Goal: Obtain resource: Download file/media

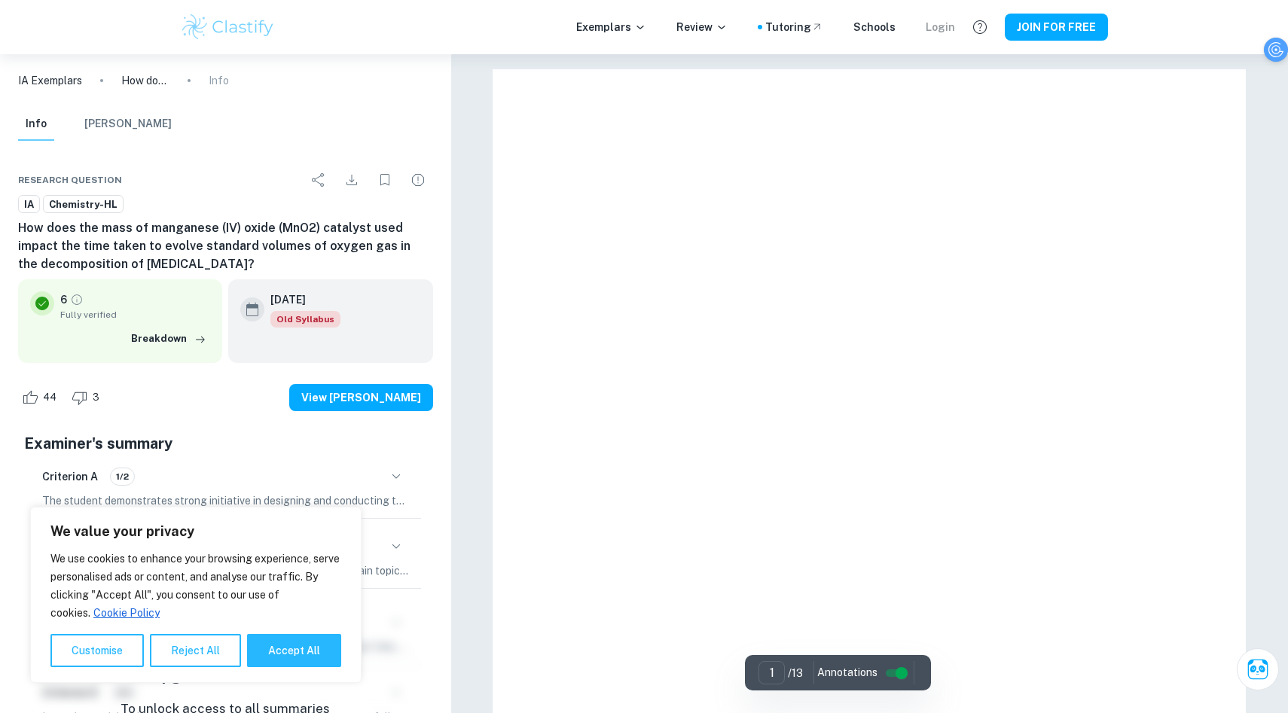
click at [940, 21] on div "Login" at bounding box center [940, 27] width 29 height 17
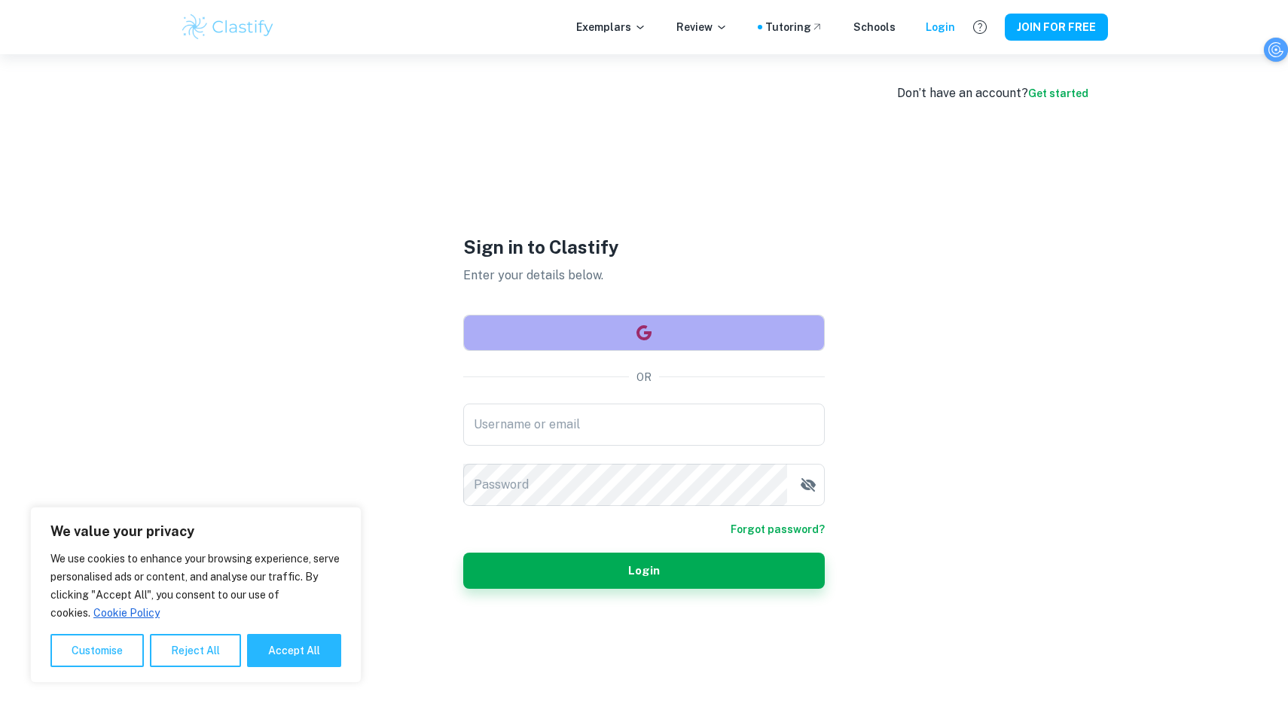
click at [689, 330] on button "button" at bounding box center [644, 333] width 362 height 36
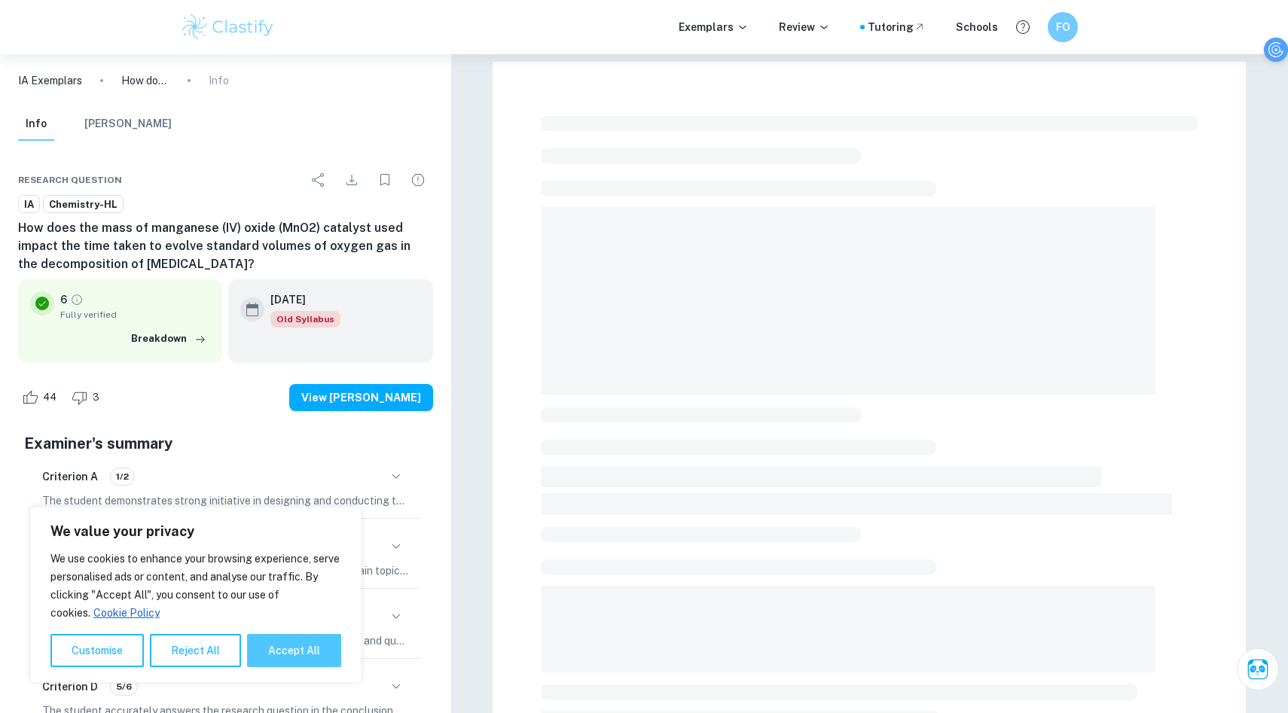
click at [295, 646] on button "Accept All" at bounding box center [294, 650] width 94 height 33
checkbox input "true"
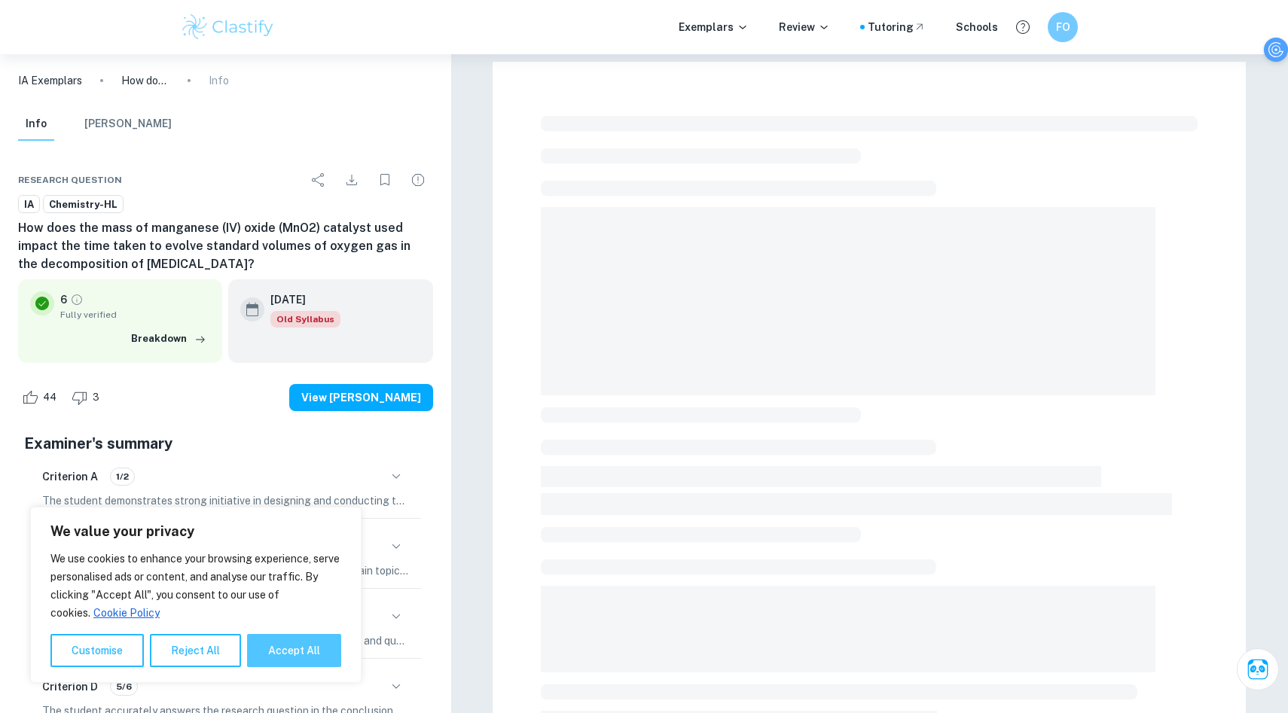
checkbox input "true"
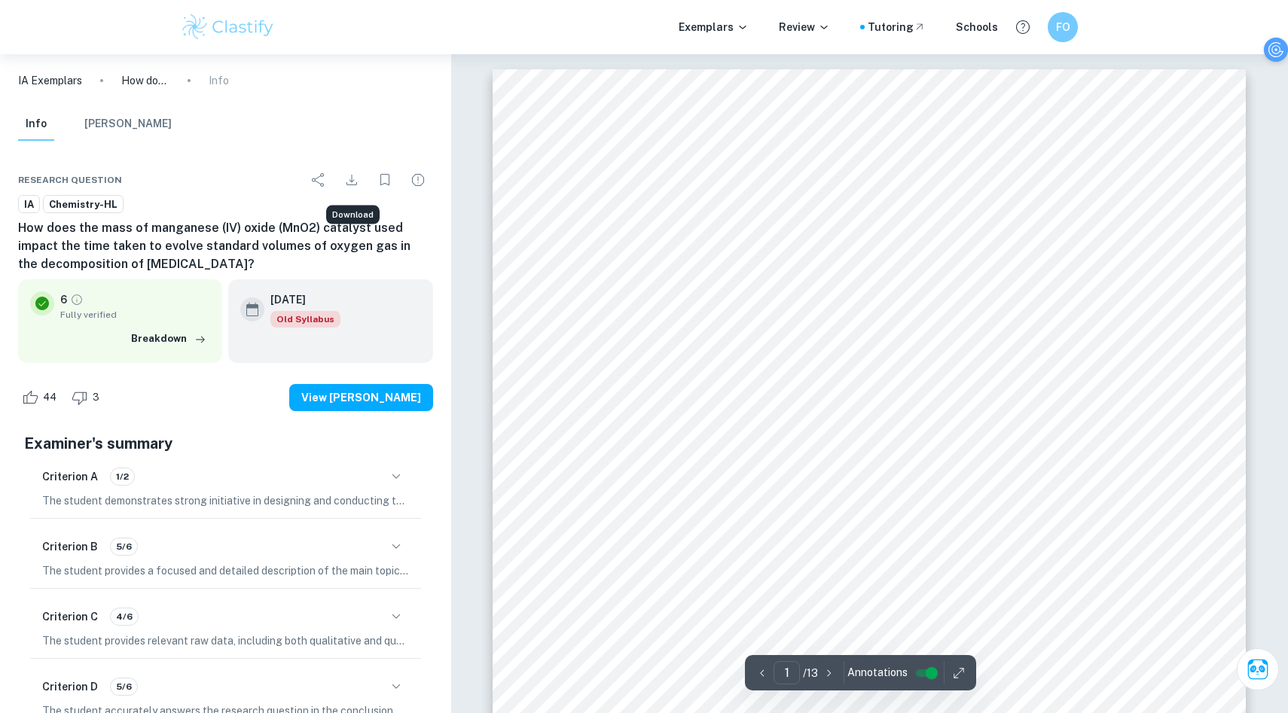
click at [354, 182] on icon "Download" at bounding box center [352, 180] width 18 height 18
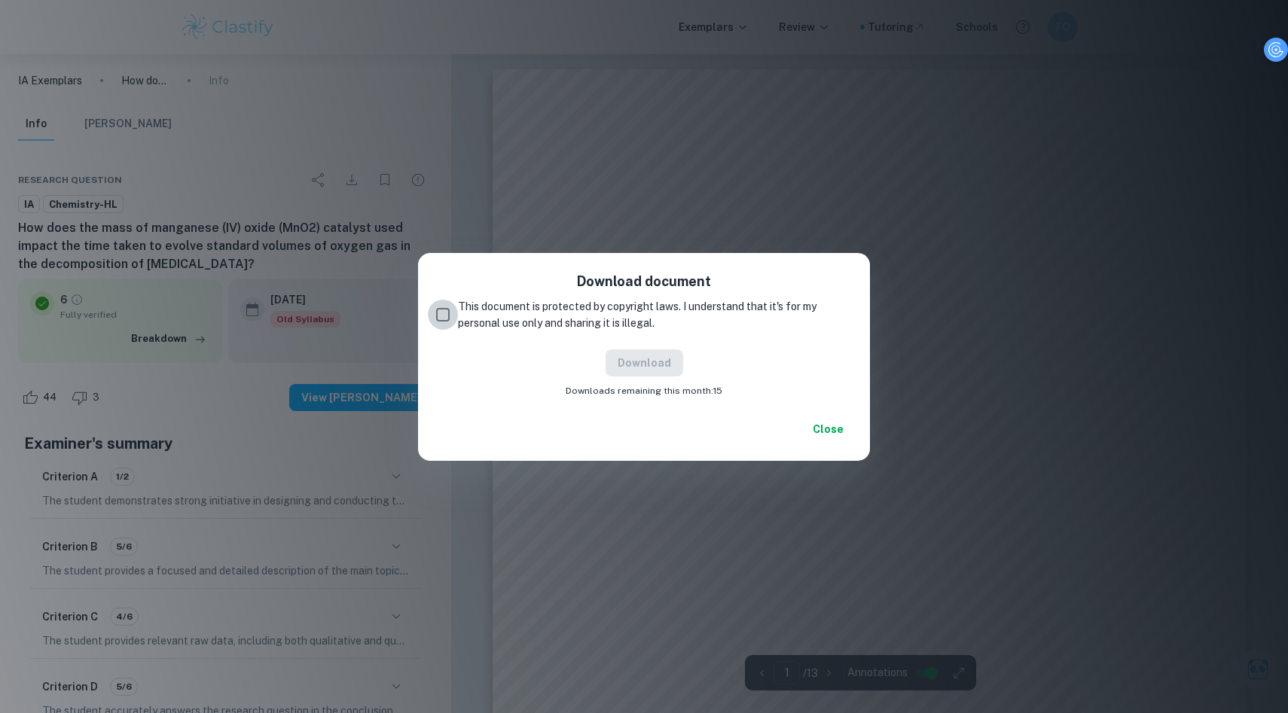
click at [441, 313] on input "This document is protected by copyright laws. I understand that it's for my per…" at bounding box center [443, 315] width 30 height 30
checkbox input "true"
click at [659, 362] on button "Download" at bounding box center [645, 362] width 78 height 27
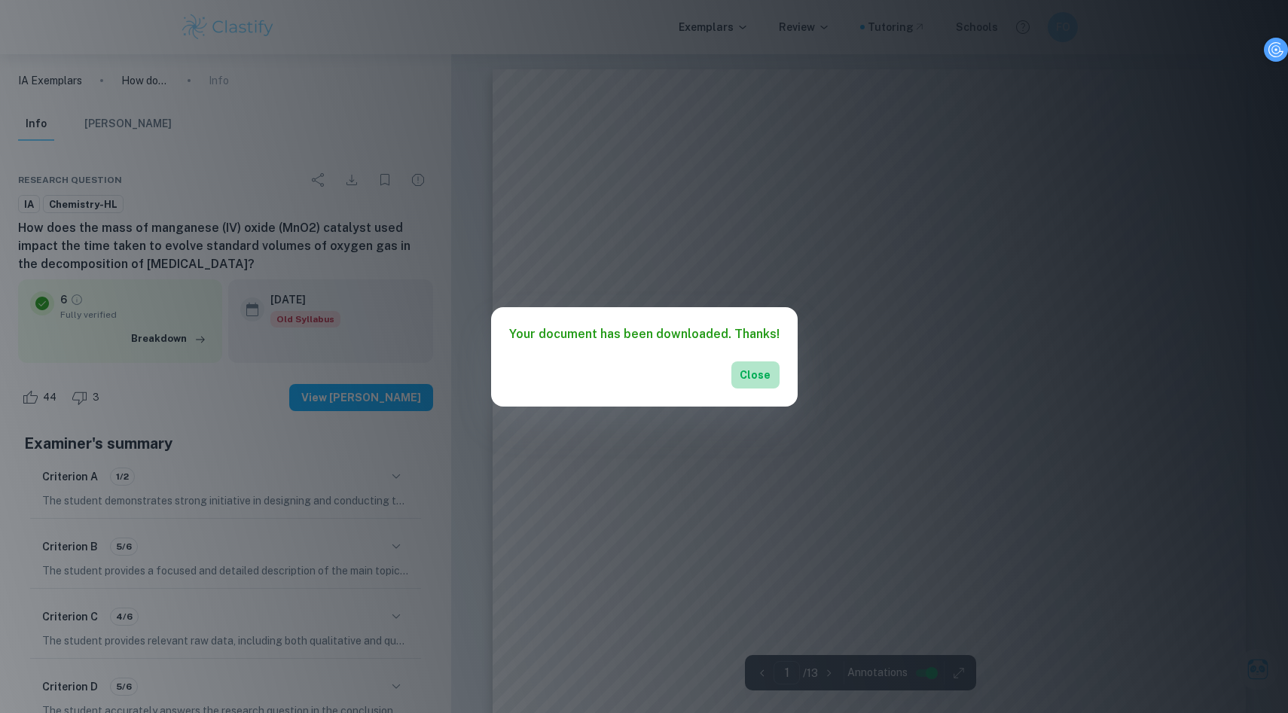
click at [756, 369] on button "Close" at bounding box center [755, 375] width 48 height 27
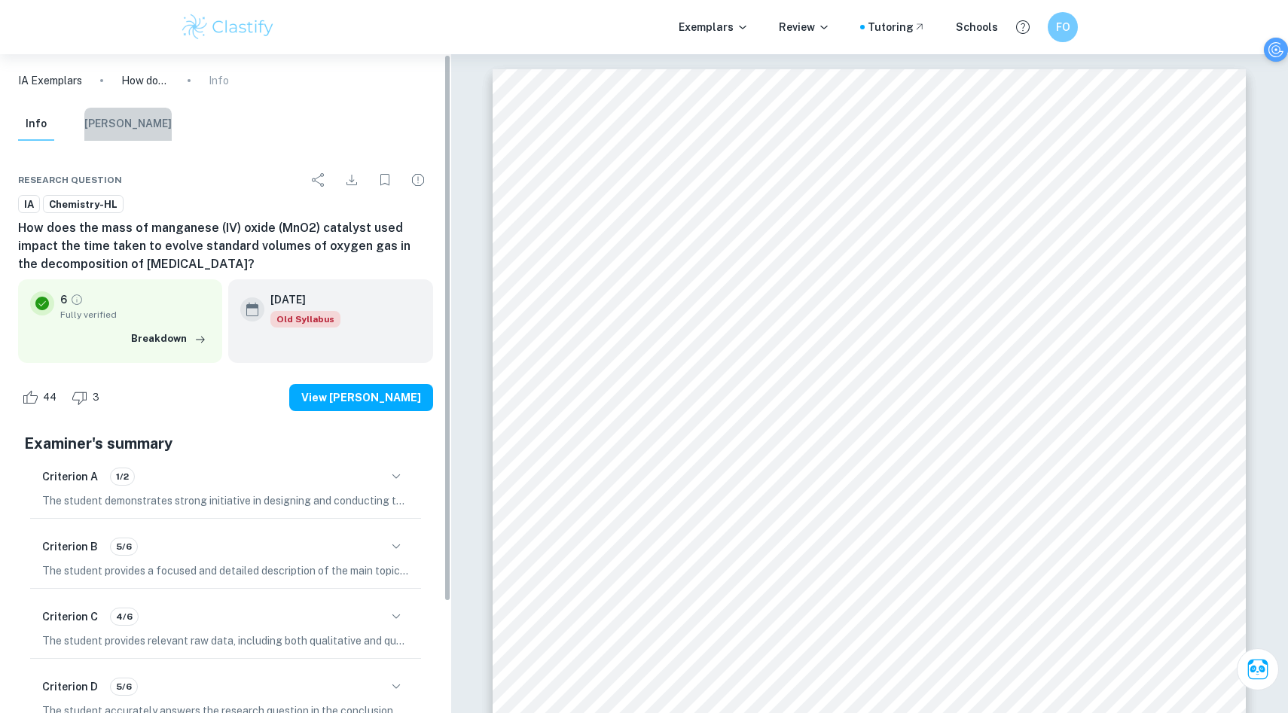
click at [130, 123] on button "Mark Scheme" at bounding box center [127, 124] width 87 height 33
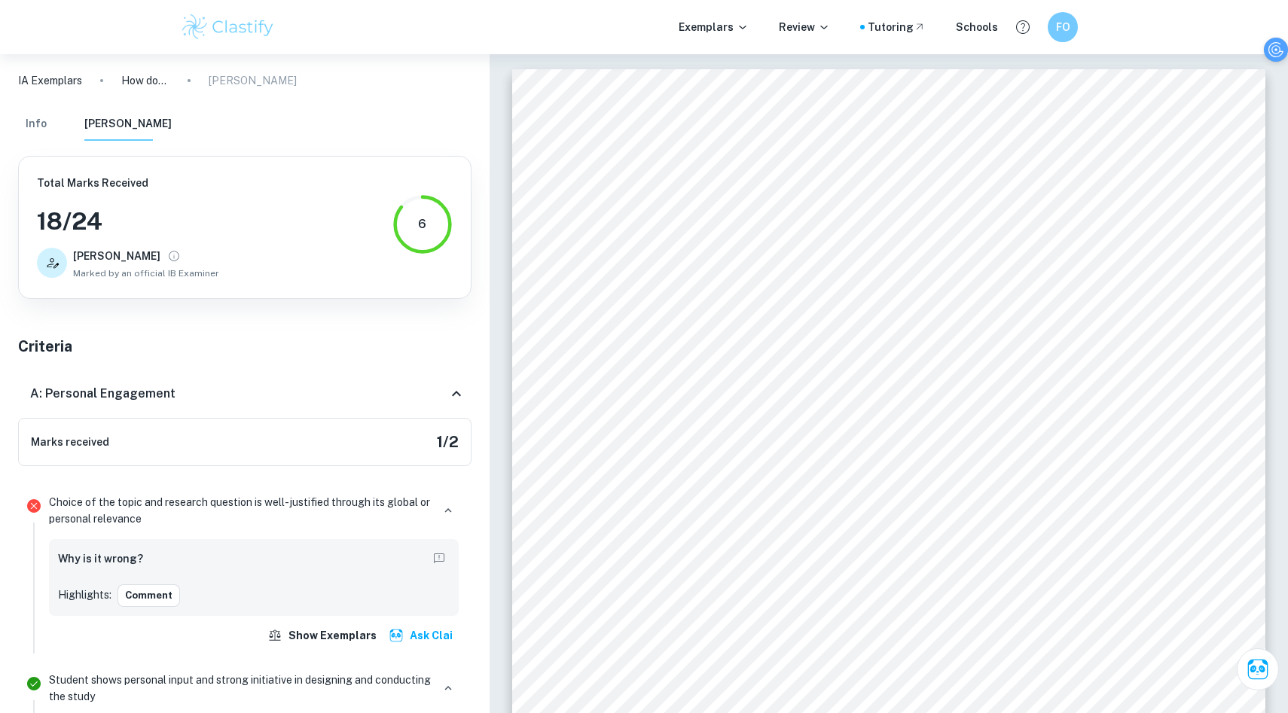
click at [25, 119] on button "Info" at bounding box center [36, 124] width 36 height 33
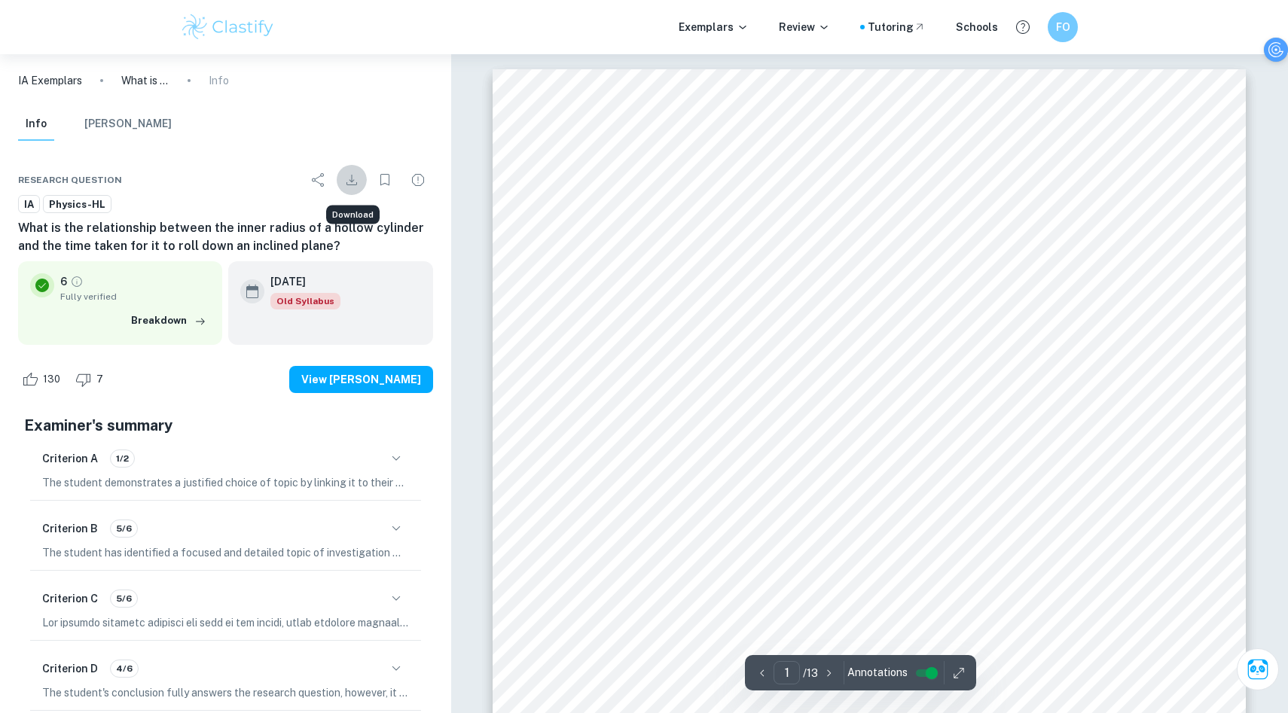
click at [354, 175] on icon "Download" at bounding box center [352, 180] width 18 height 18
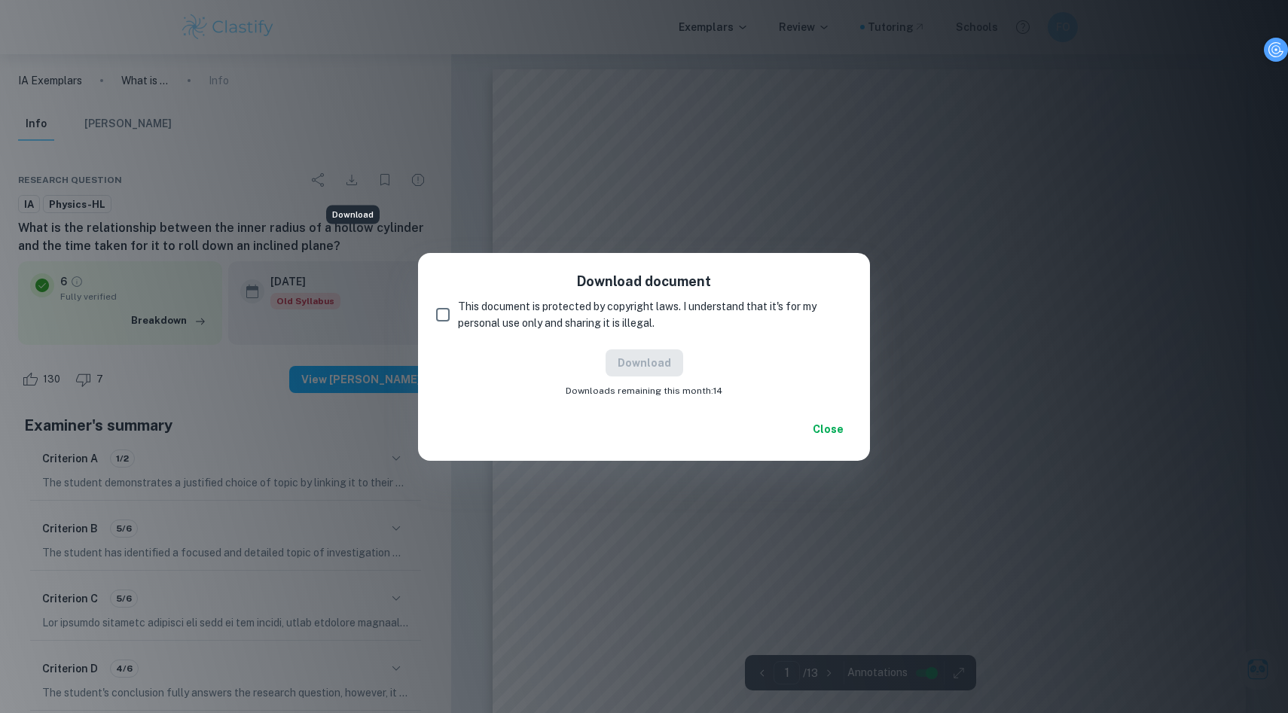
click at [438, 310] on input "This document is protected by copyright laws. I understand that it's for my per…" at bounding box center [443, 315] width 30 height 30
checkbox input "true"
click at [623, 360] on button "Download" at bounding box center [645, 362] width 78 height 27
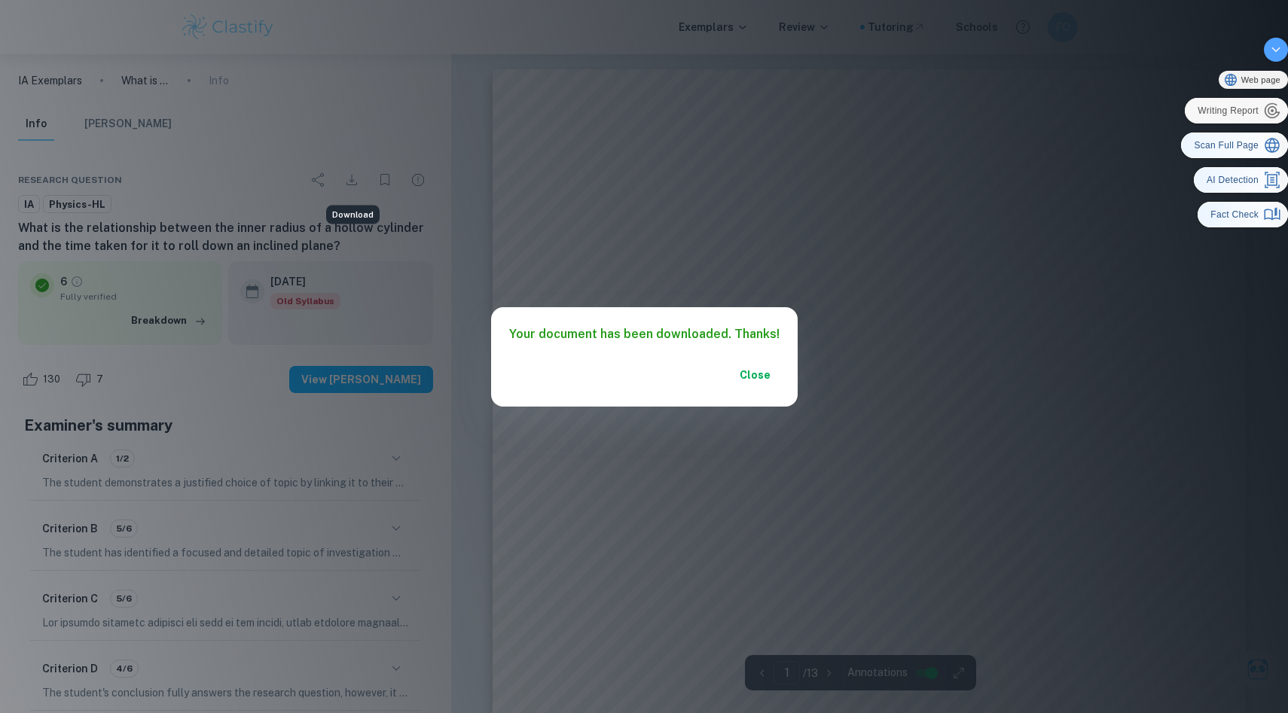
click at [746, 380] on button "Close" at bounding box center [755, 375] width 48 height 27
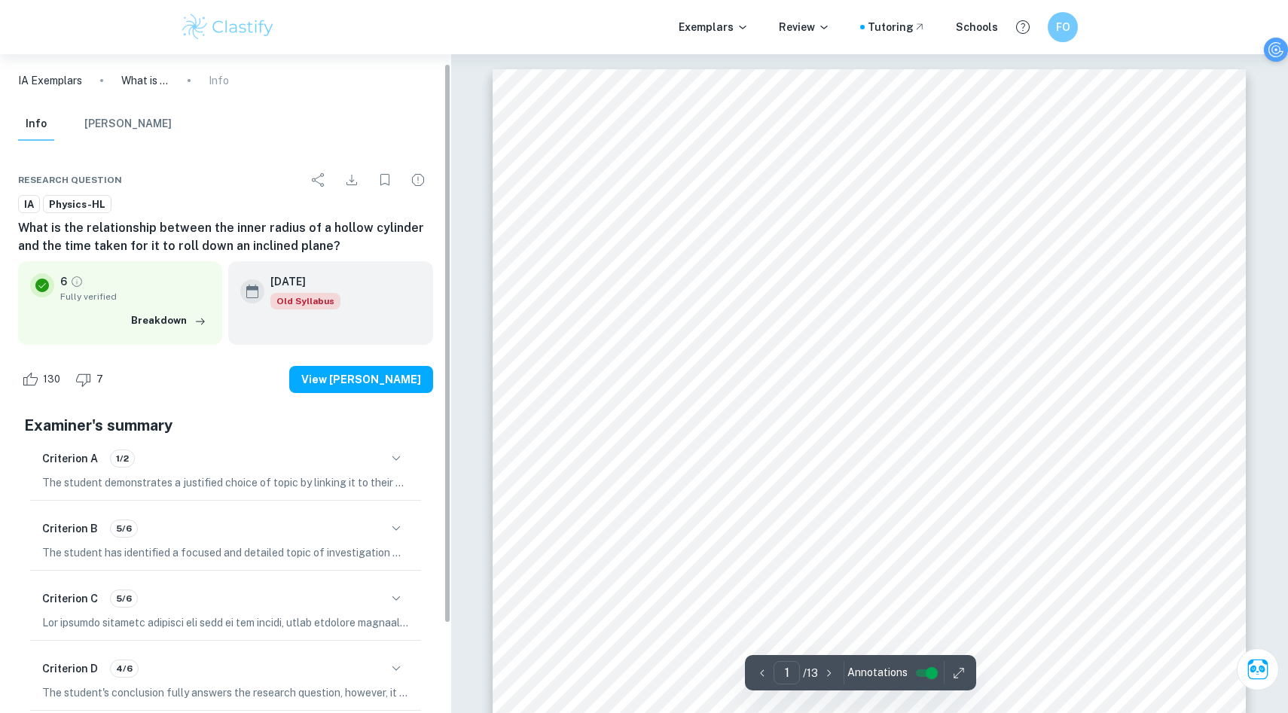
scroll to position [116, 0]
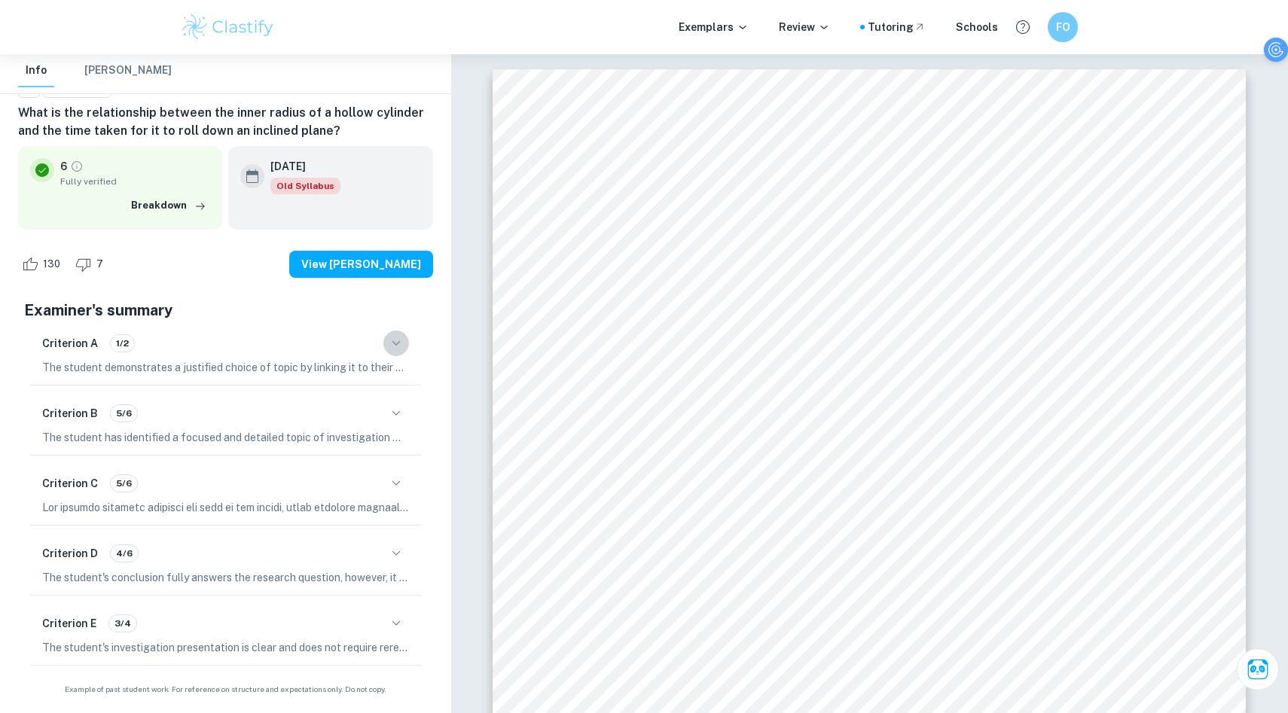
click at [400, 349] on icon "button" at bounding box center [396, 343] width 18 height 18
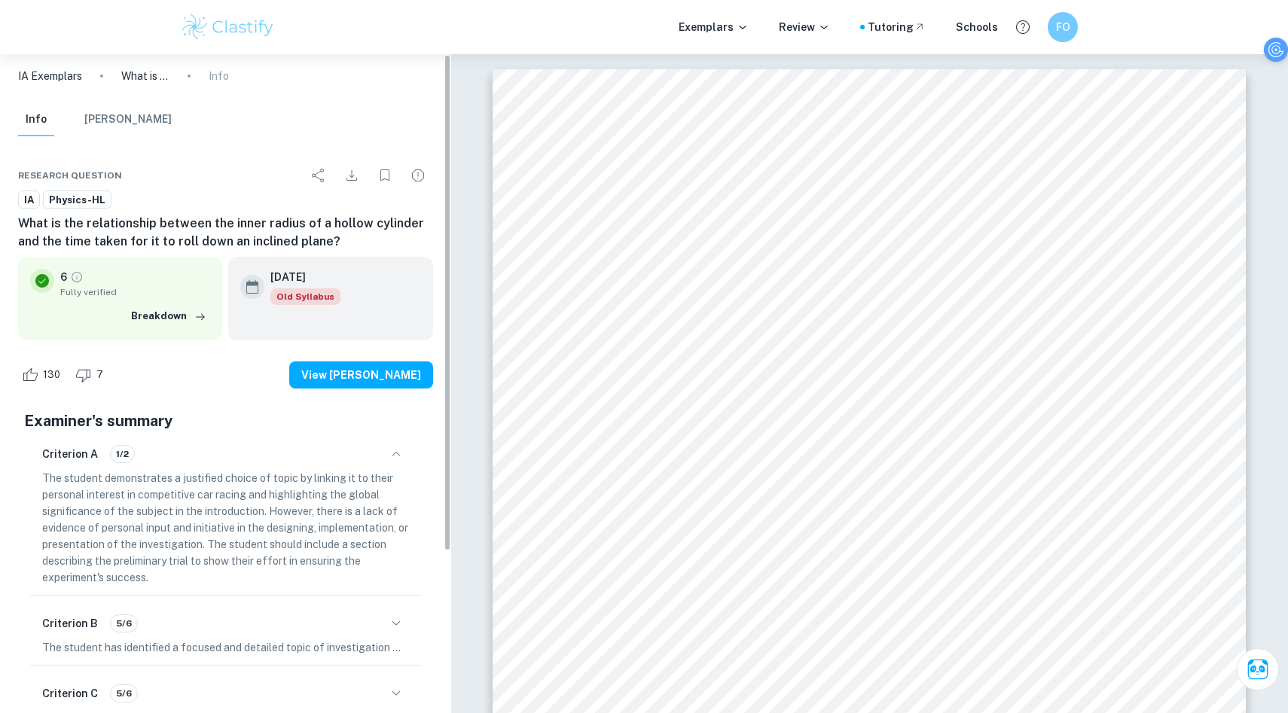
scroll to position [0, 0]
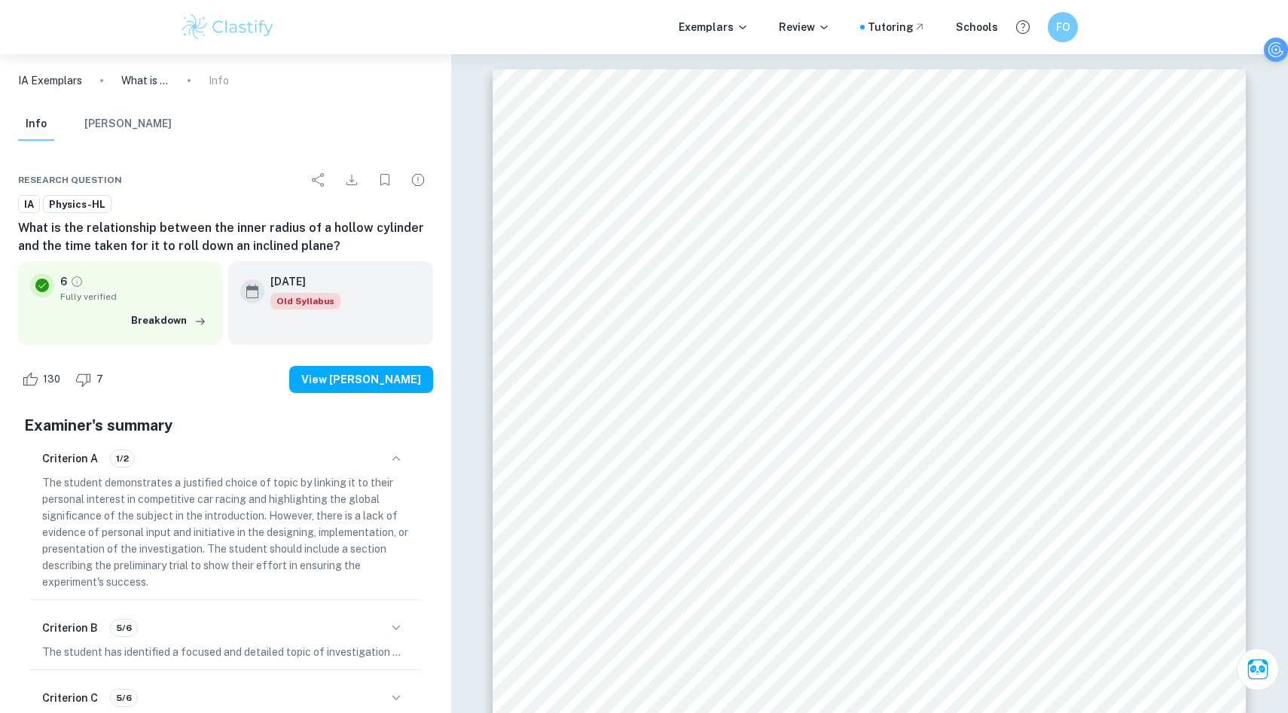
click at [130, 121] on button "Mark Scheme" at bounding box center [127, 124] width 87 height 33
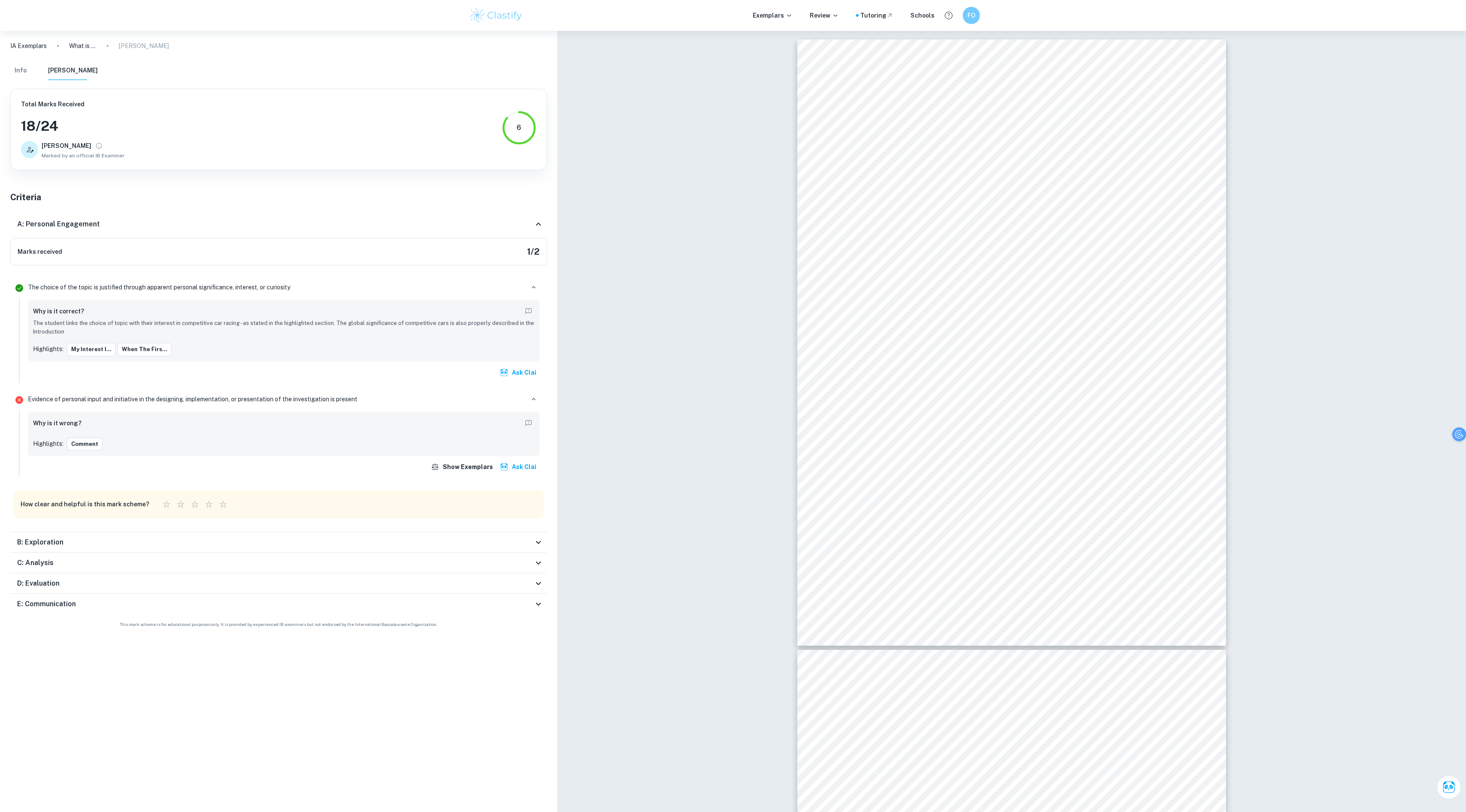
click at [539, 406] on icon at bounding box center [538, 542] width 5 height 3
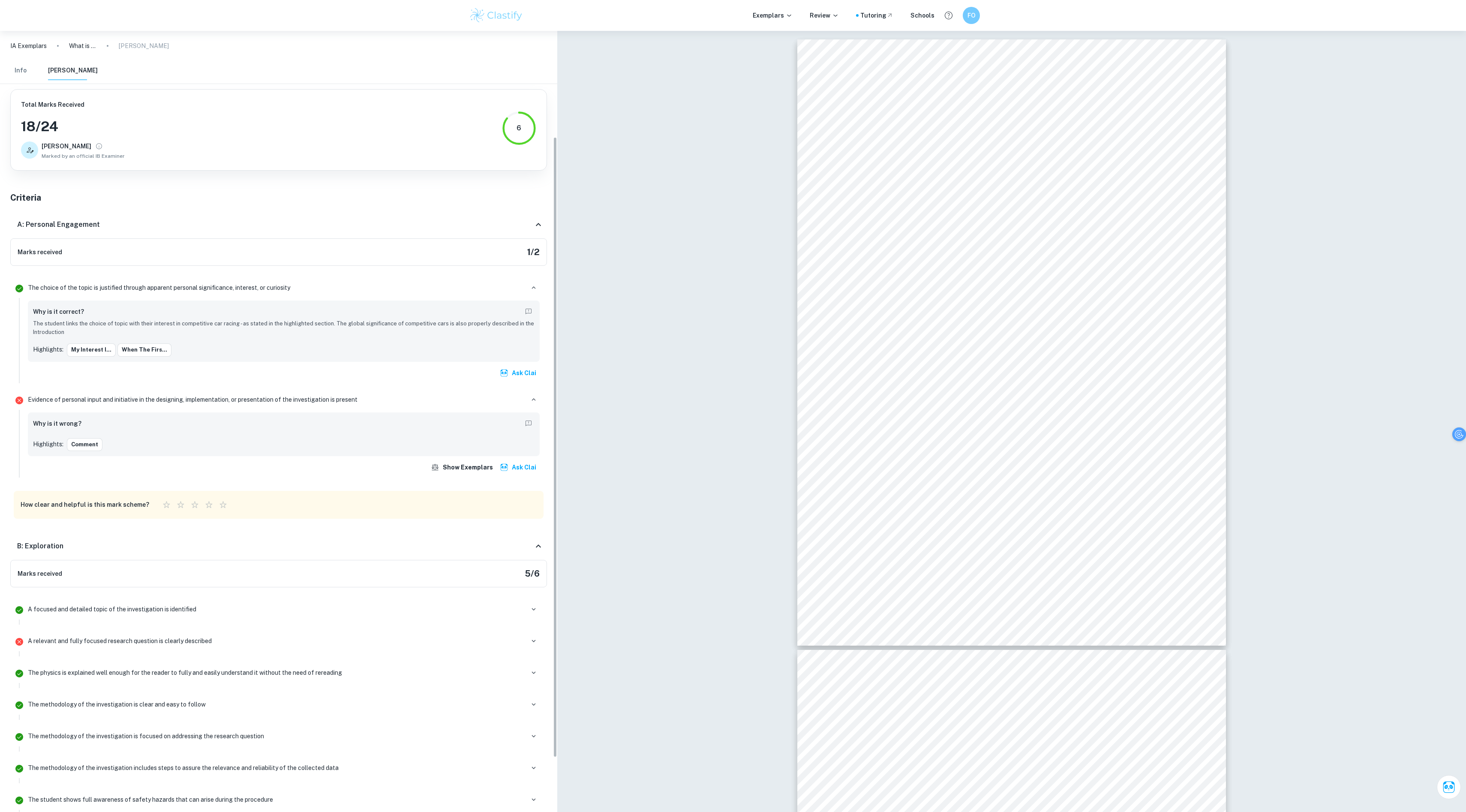
scroll to position [201, 0]
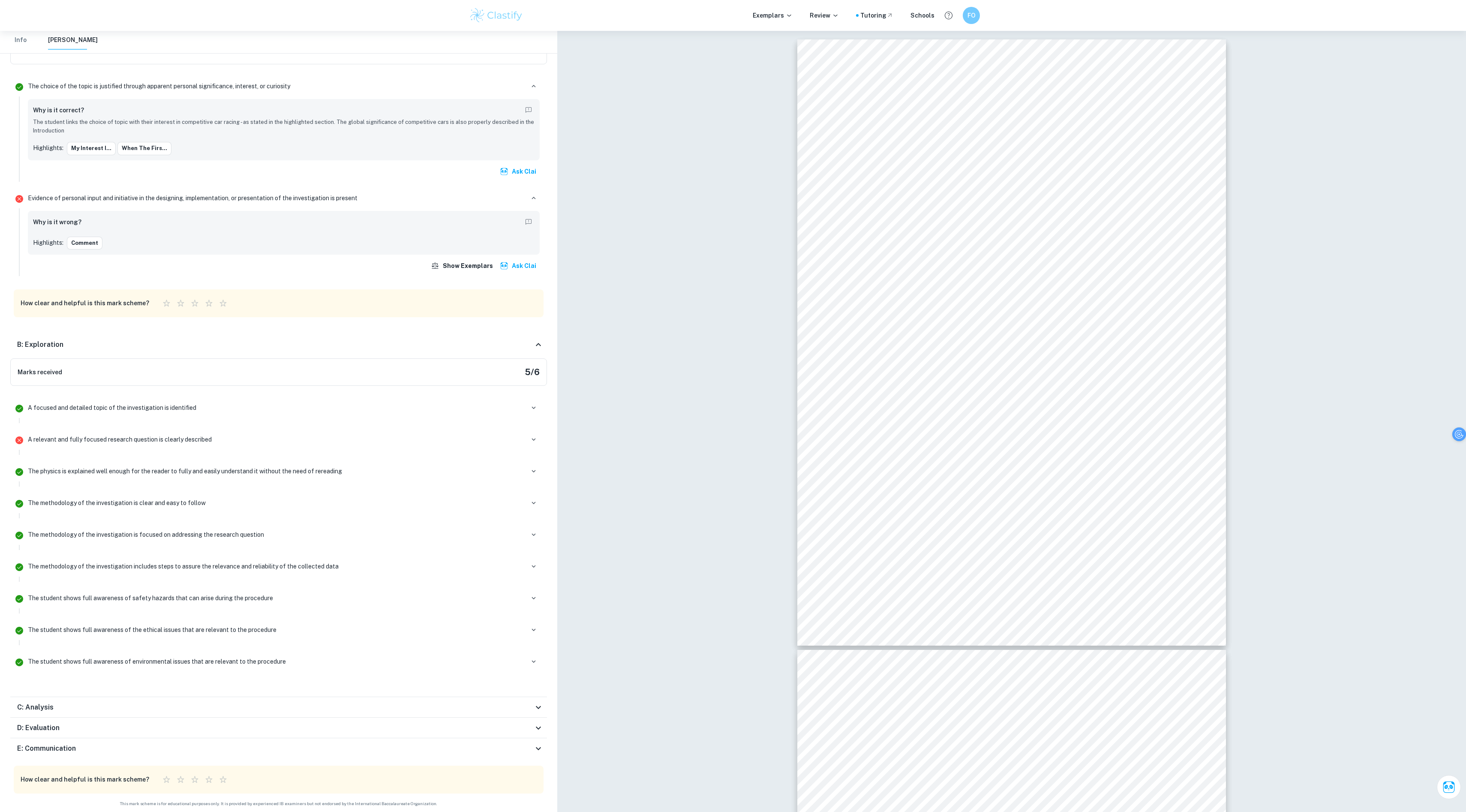
click at [539, 406] on icon at bounding box center [538, 707] width 10 height 10
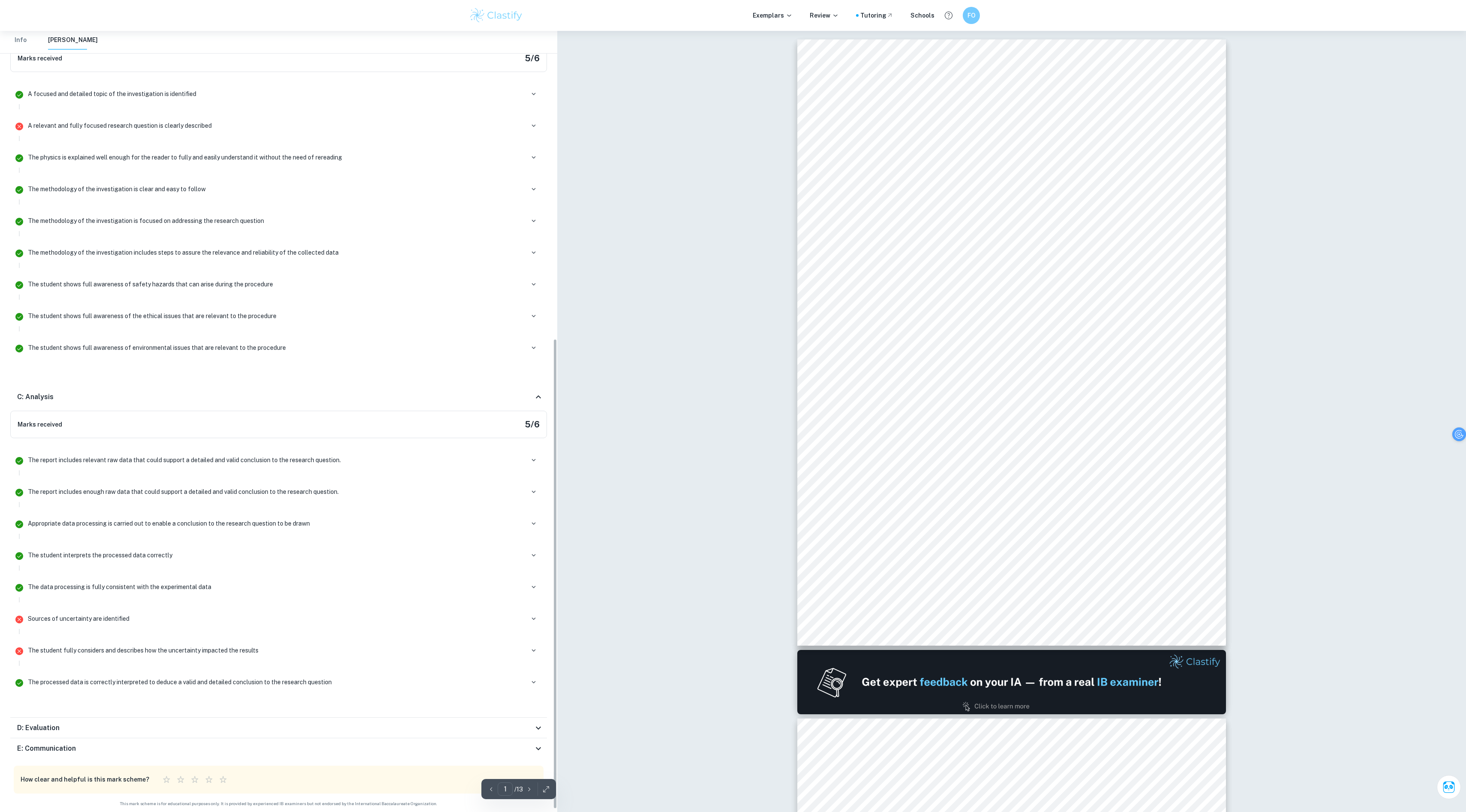
scroll to position [0, 0]
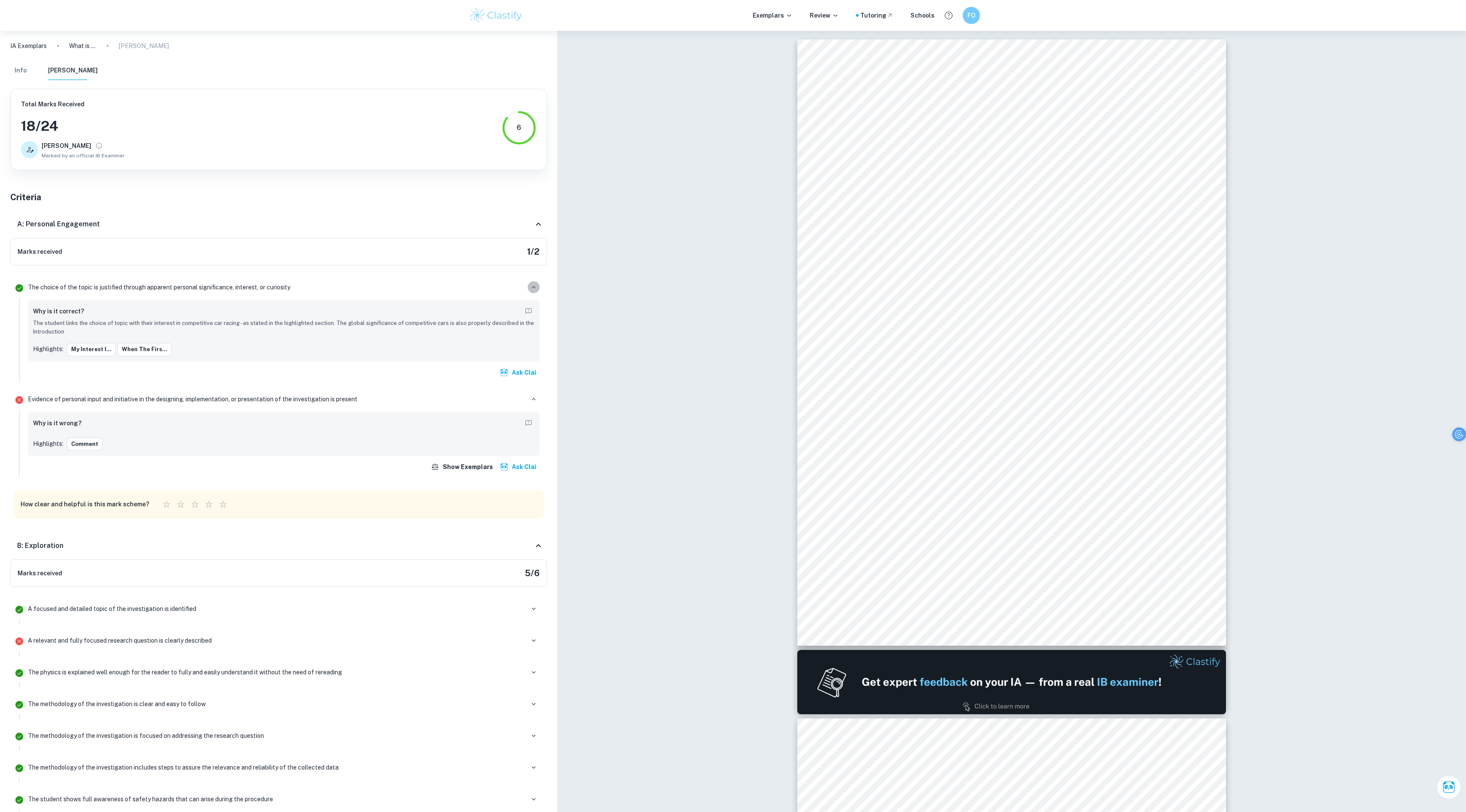
click at [533, 283] on icon "button" at bounding box center [534, 287] width 8 height 8
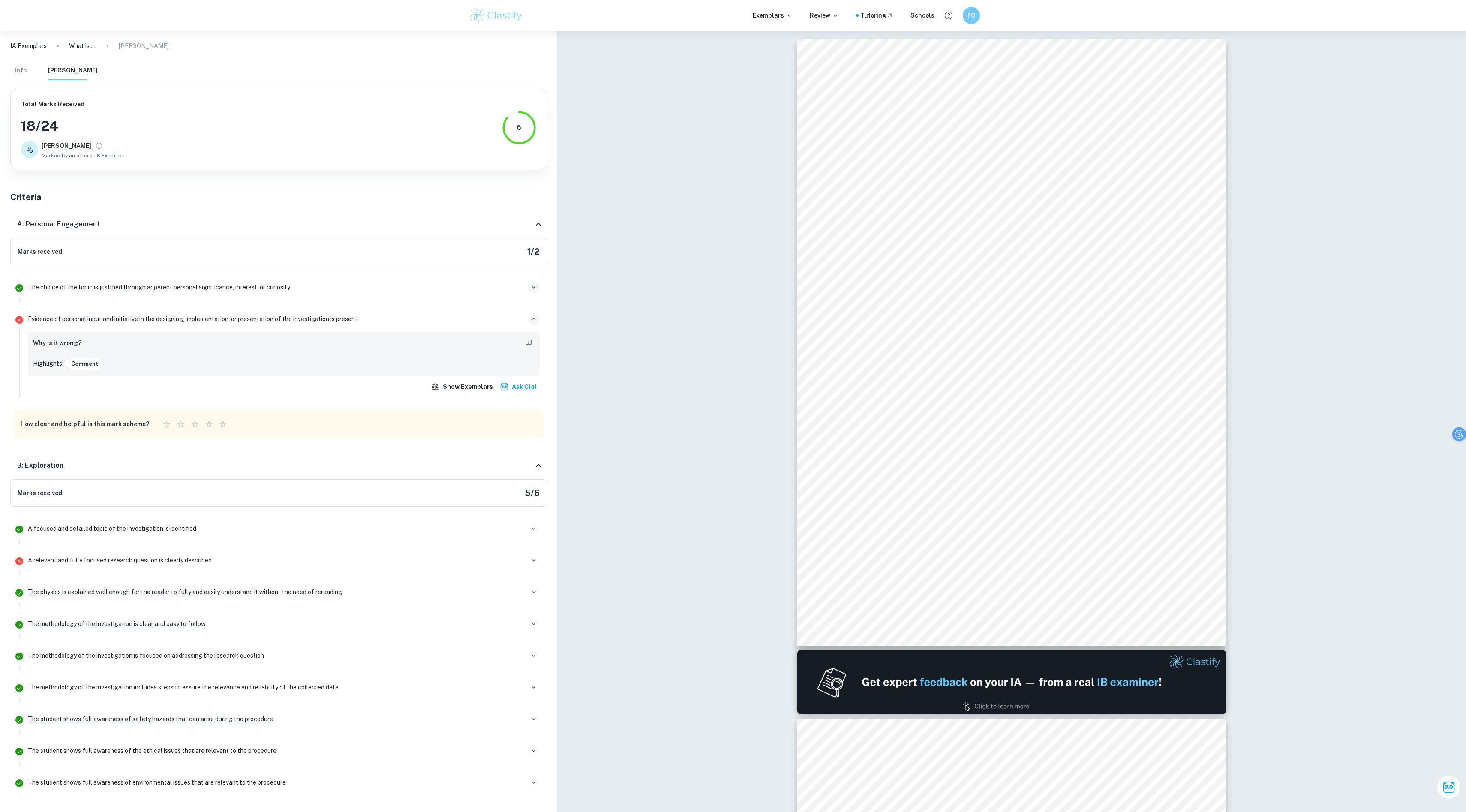
click at [532, 320] on icon "button" at bounding box center [534, 319] width 8 height 8
